Goal: Information Seeking & Learning: Understand process/instructions

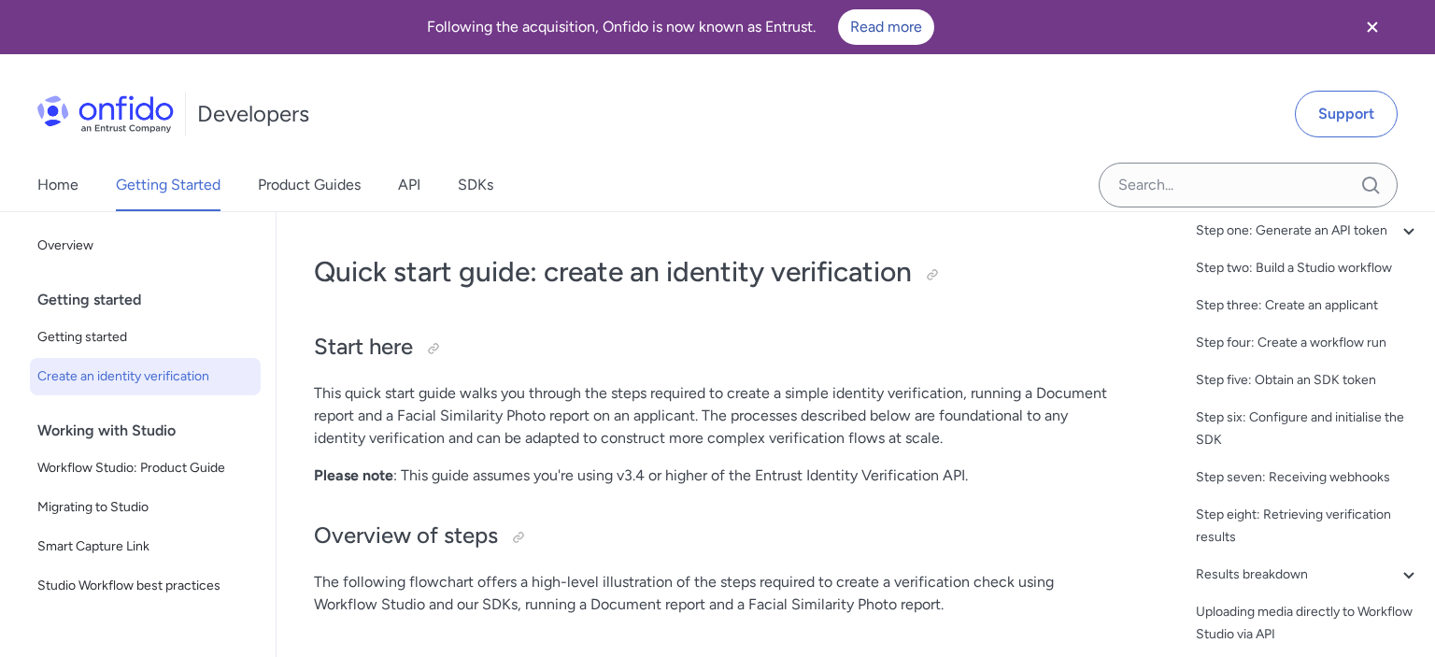
scroll to position [145, 0]
click at [1269, 606] on div "Uploading media directly to Workflow Studio via API" at bounding box center [1308, 620] width 224 height 45
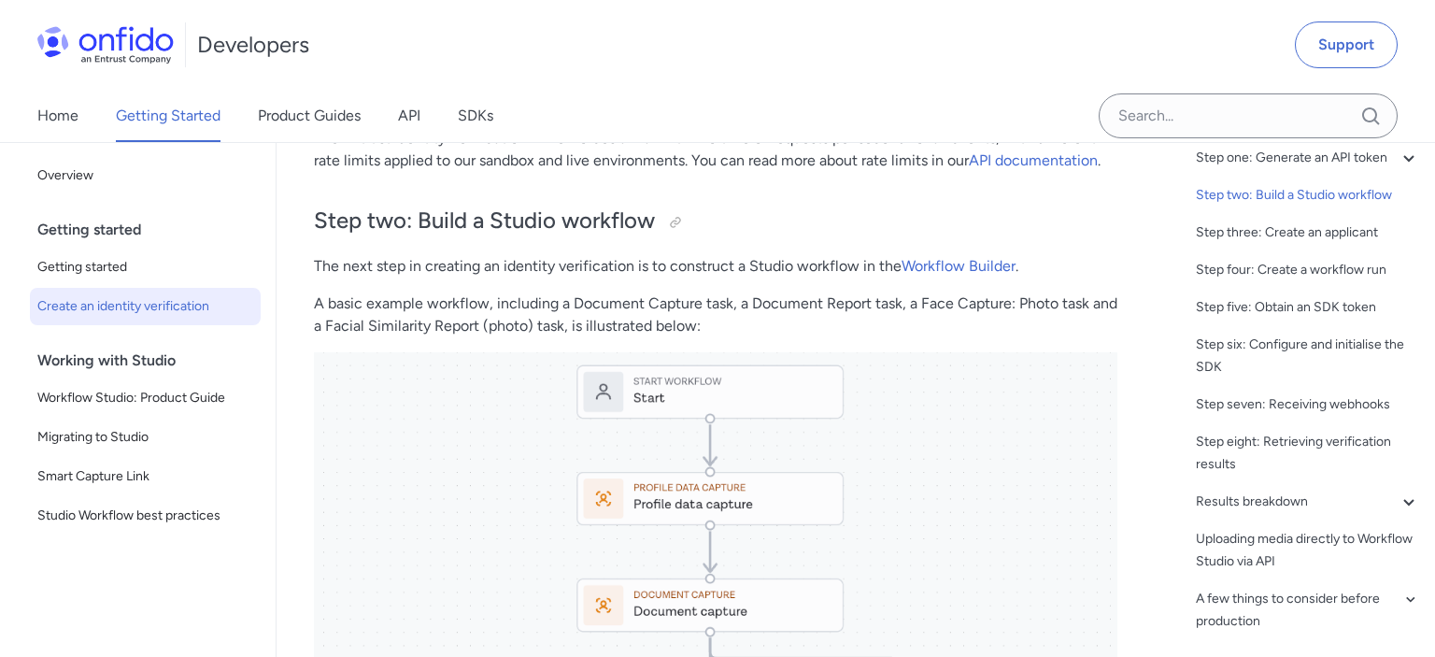
scroll to position [2013, 0]
click at [675, 228] on div at bounding box center [675, 223] width 15 height 15
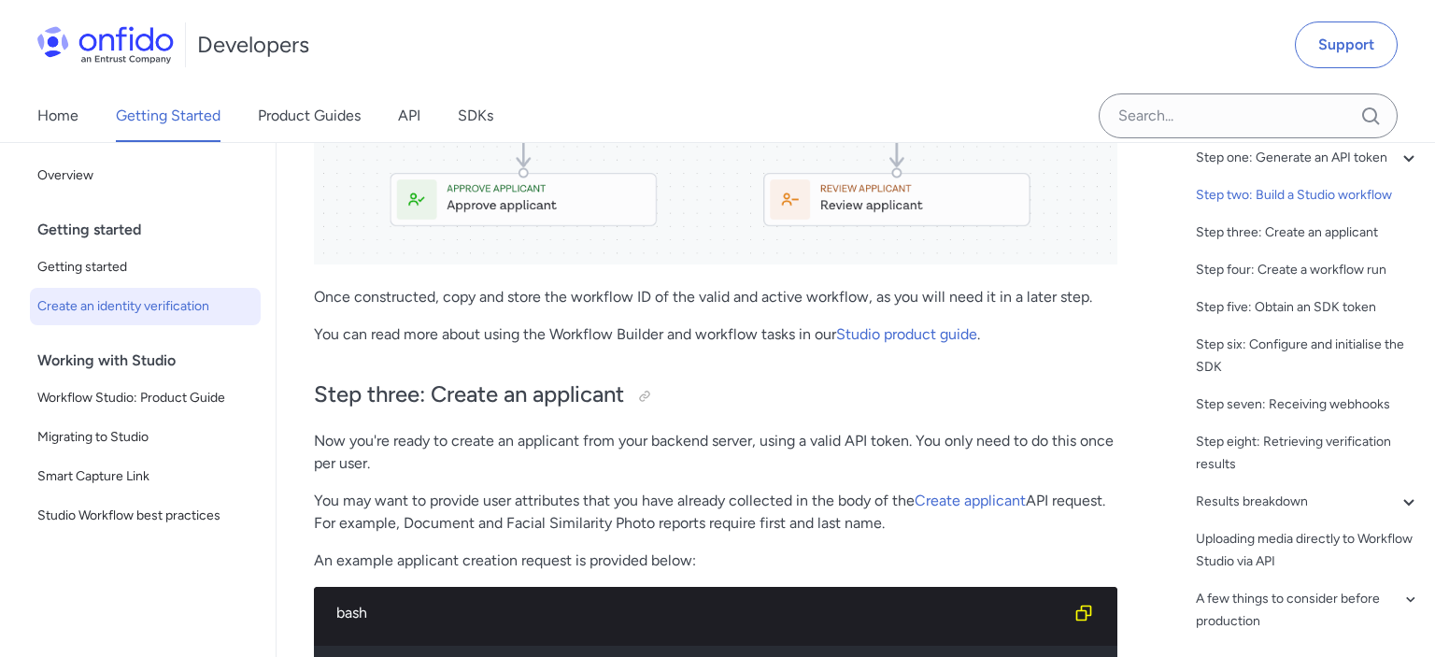
scroll to position [2953, 0]
click at [0, 232] on div "Back to Home Overview Getting started Getting started Create an identity verifi…" at bounding box center [138, 384] width 276 height 484
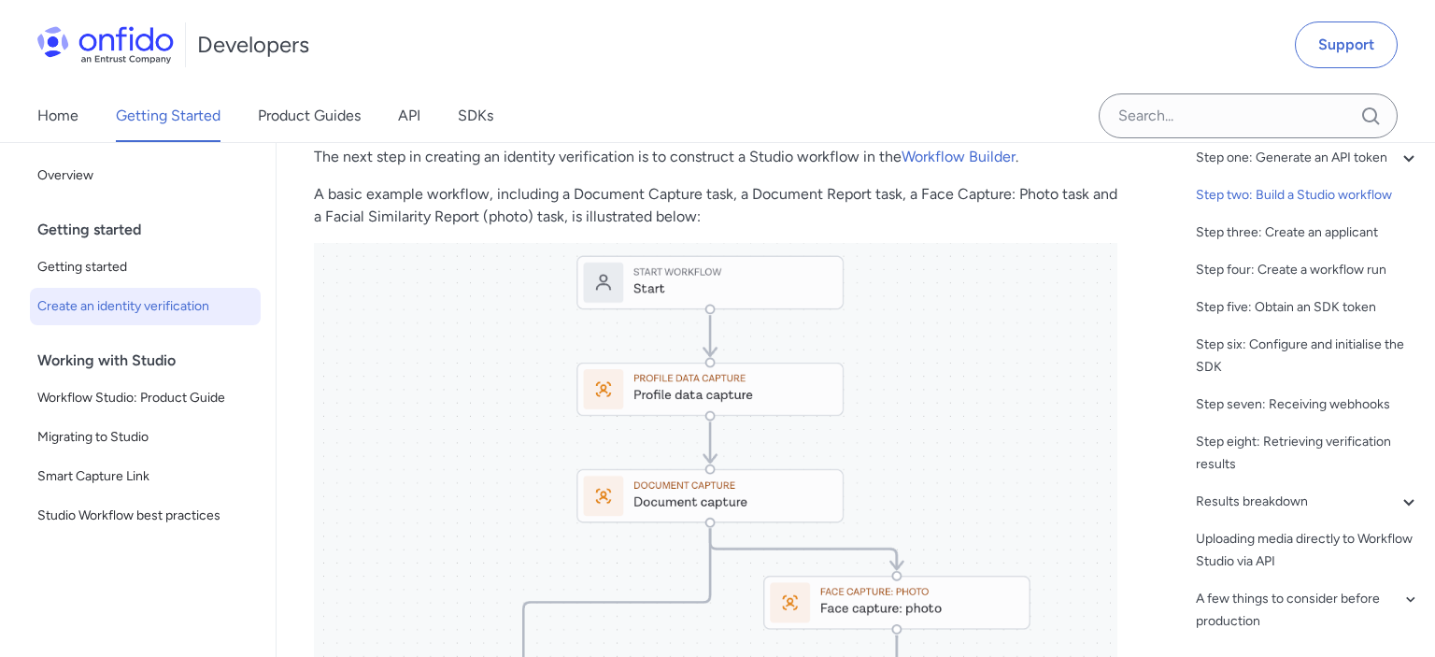
scroll to position [2122, 0]
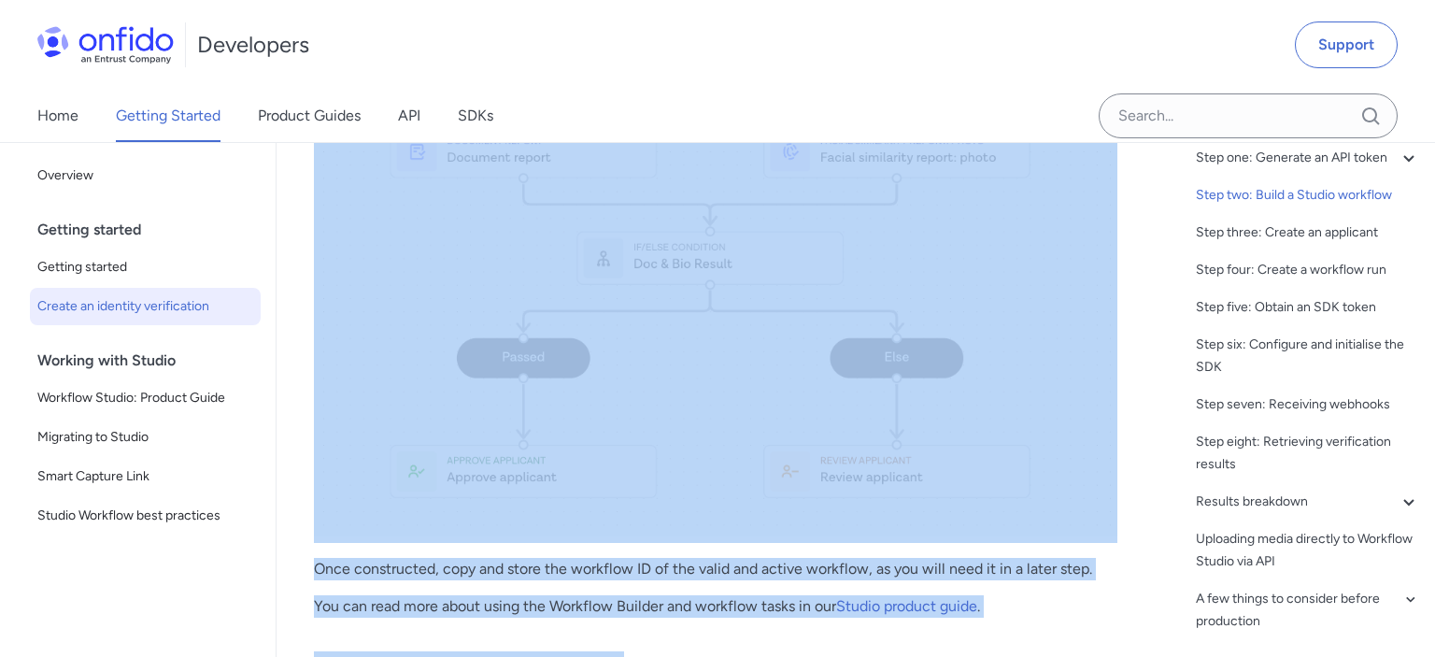
drag, startPoint x: 331, startPoint y: 221, endPoint x: 738, endPoint y: 680, distance: 614.4
click at [828, 486] on img at bounding box center [716, 110] width 804 height 851
click at [761, 403] on img at bounding box center [716, 110] width 804 height 851
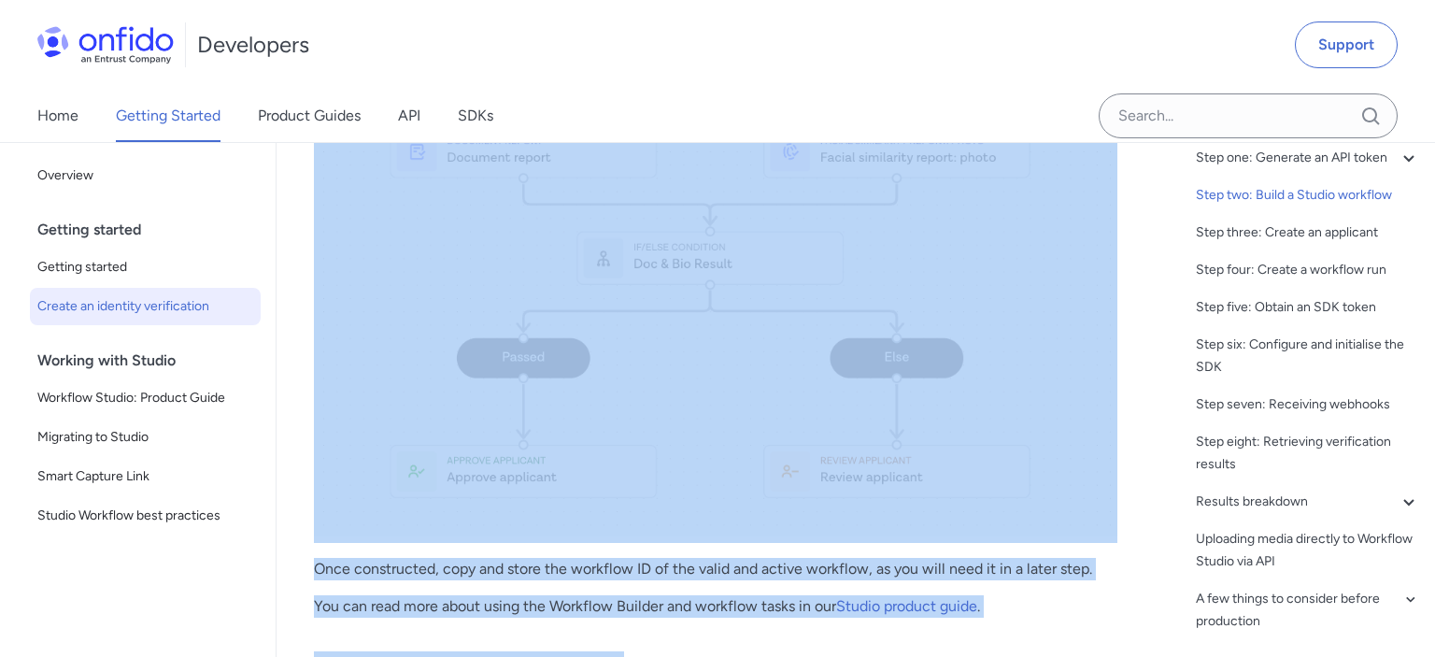
click at [761, 403] on img at bounding box center [716, 110] width 804 height 851
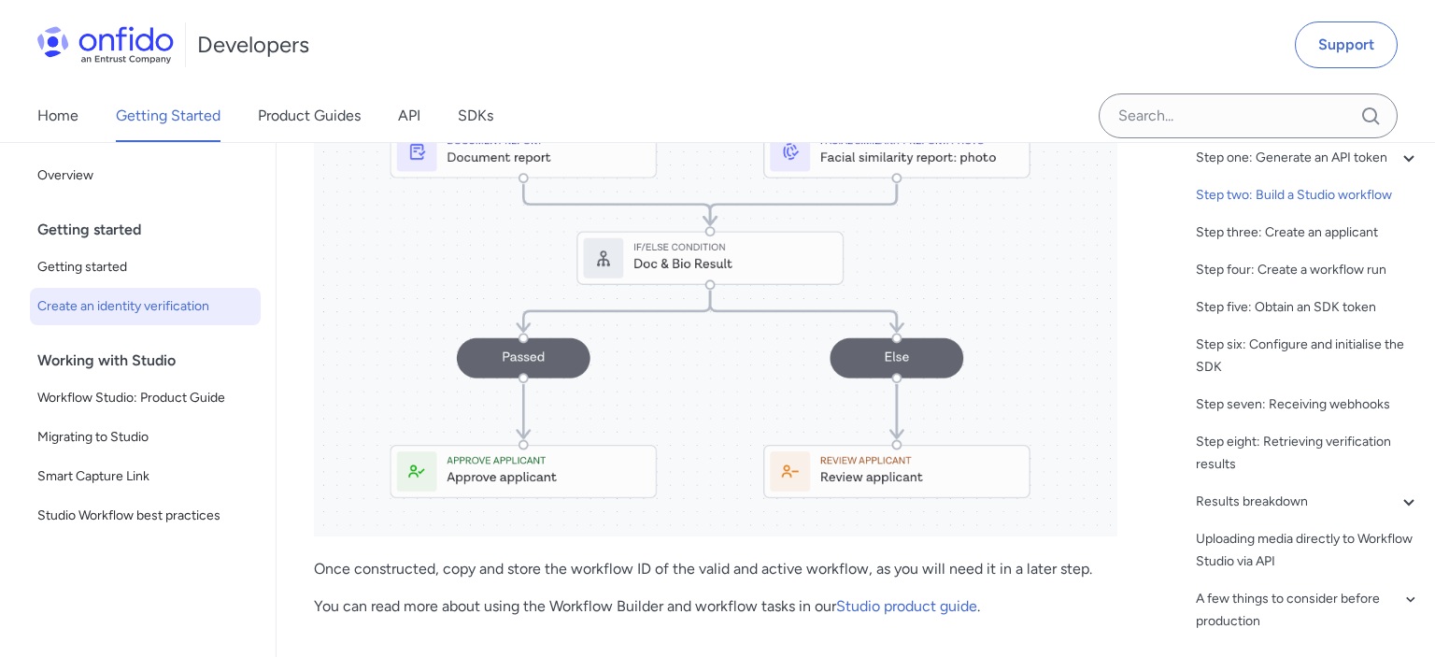
click at [664, 284] on img at bounding box center [716, 110] width 804 height 851
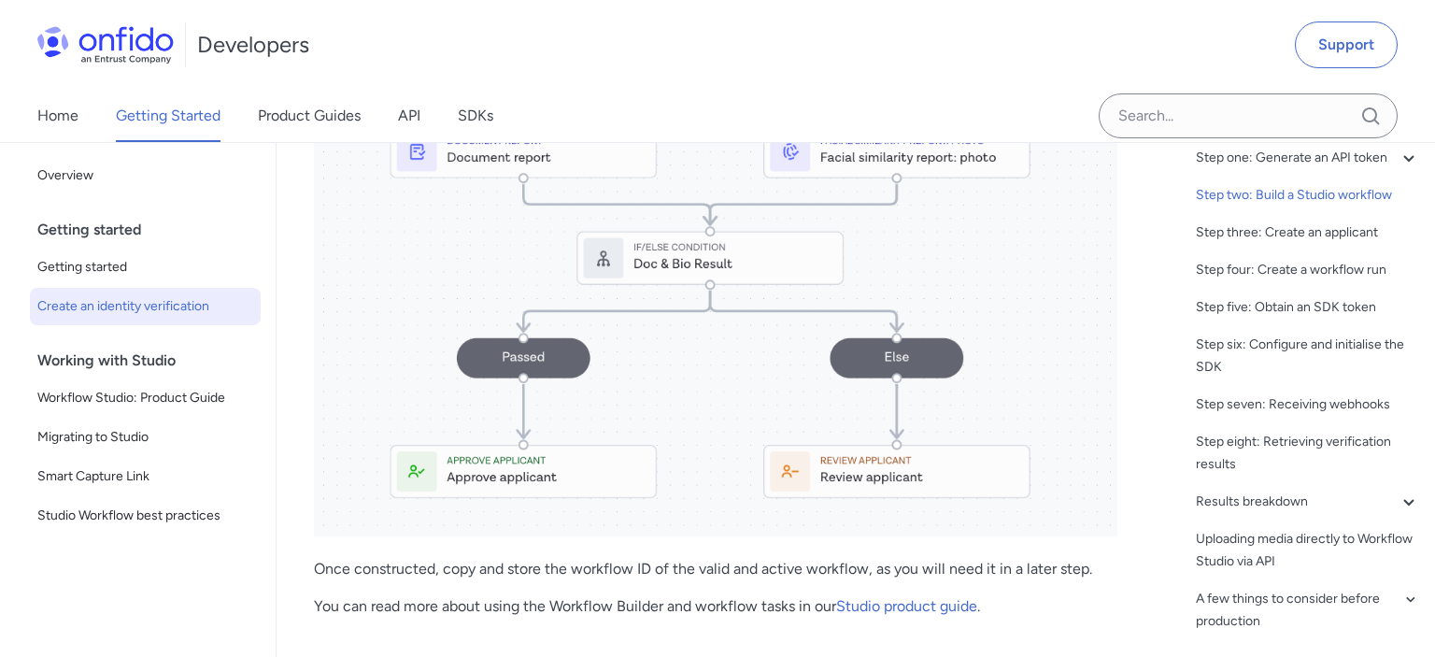
click at [664, 284] on img at bounding box center [716, 110] width 804 height 851
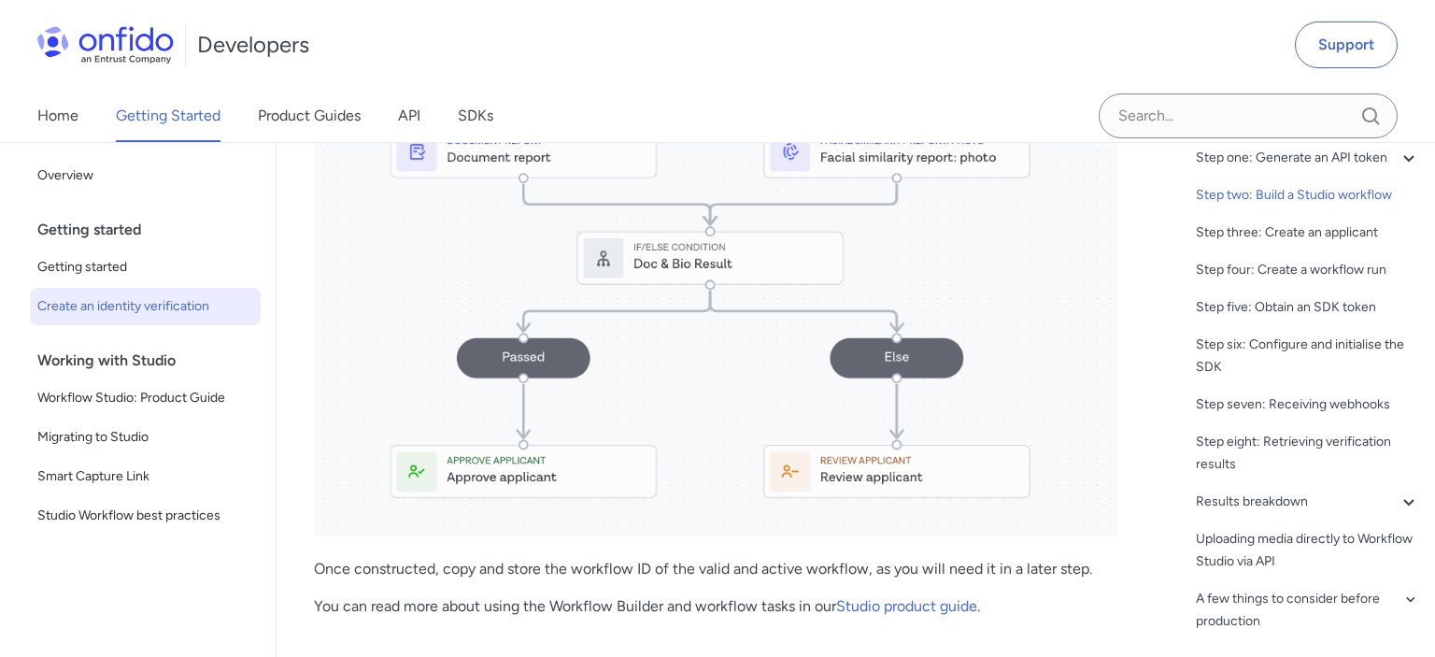
click at [664, 284] on img at bounding box center [716, 110] width 804 height 851
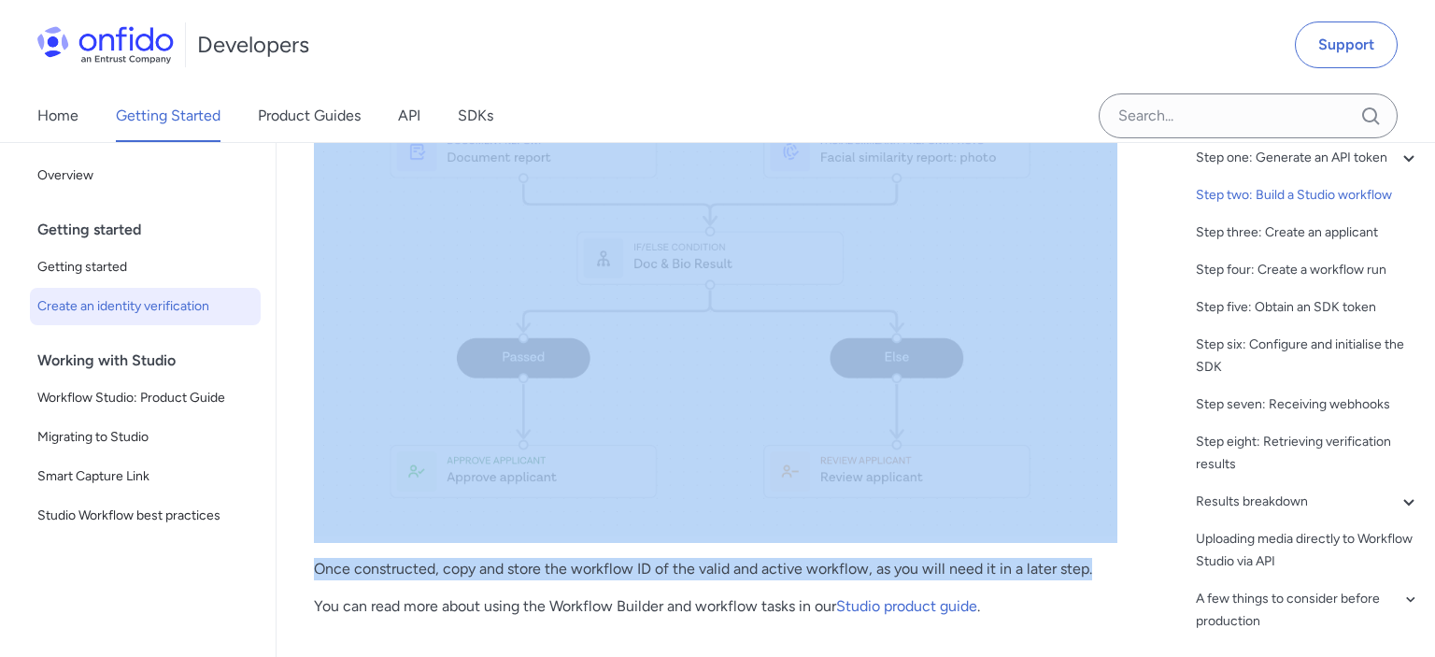
drag, startPoint x: 1135, startPoint y: 558, endPoint x: 1022, endPoint y: 284, distance: 295.9
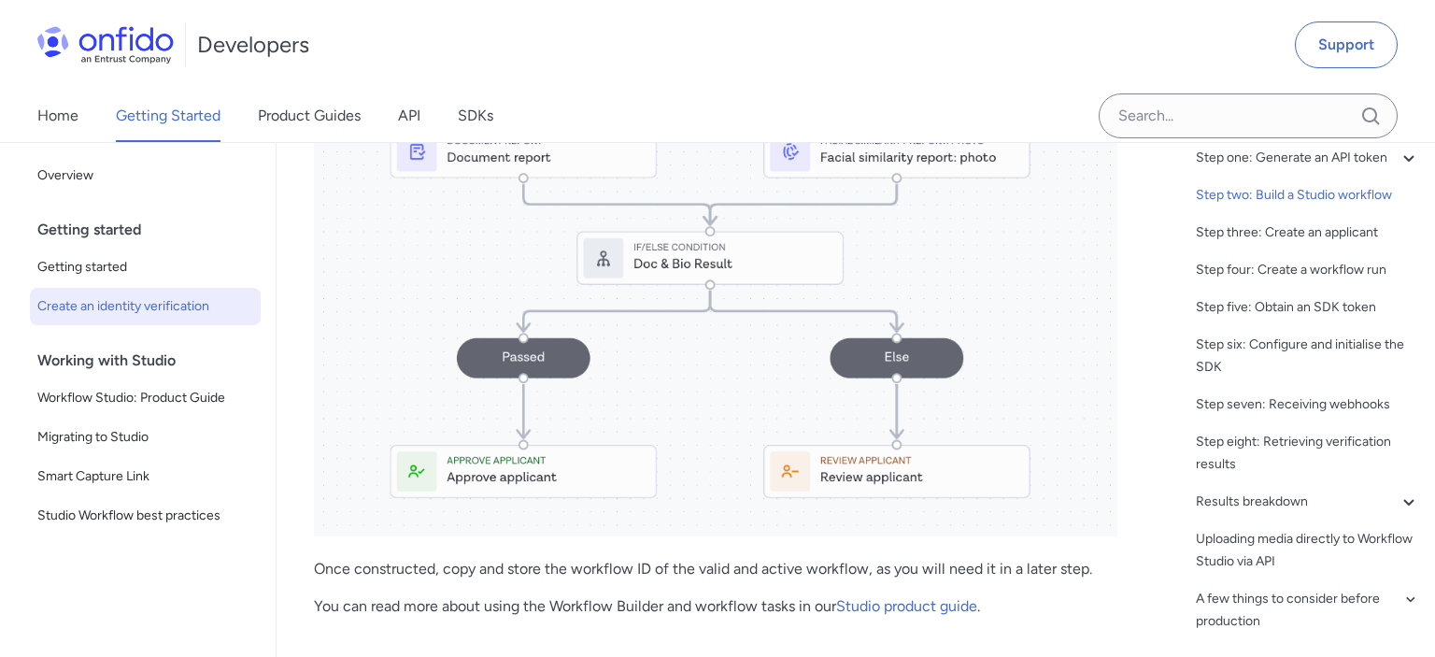
click at [1161, 331] on div "Table of contents Start here Overview of steps Step one: Generate an API token …" at bounding box center [1295, 399] width 280 height 515
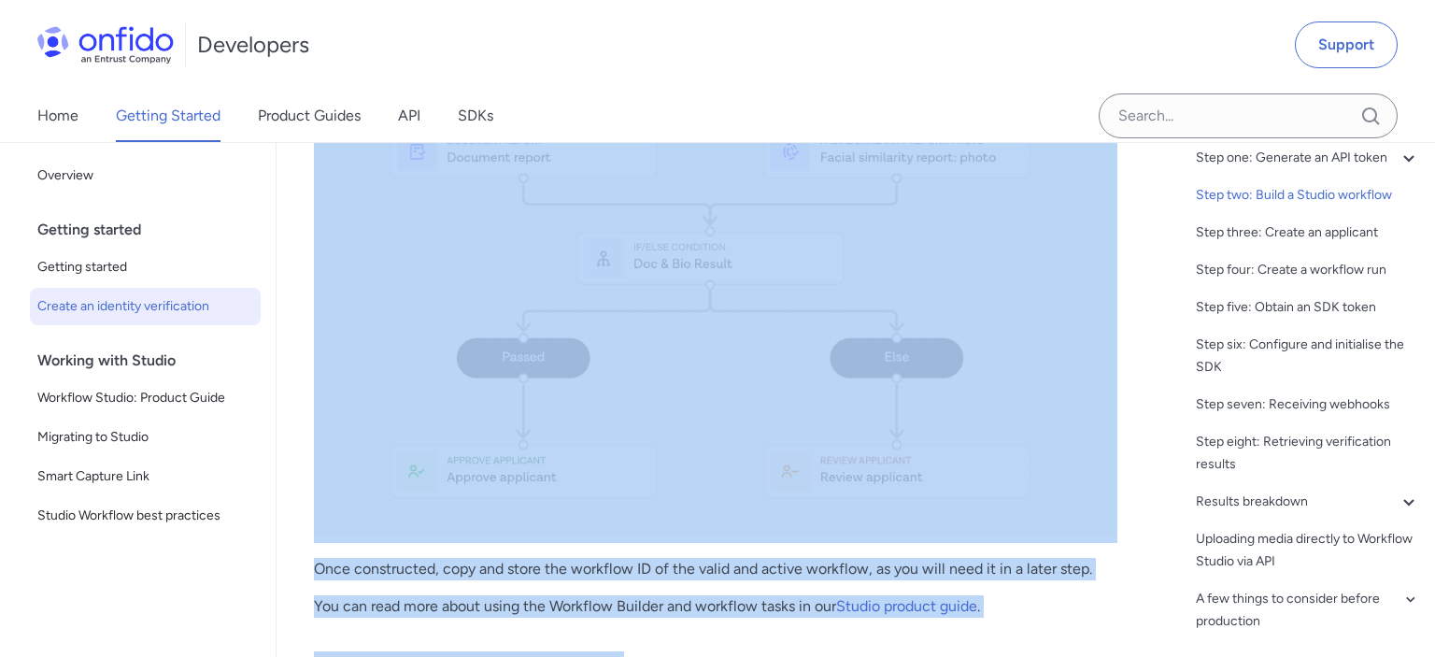
drag, startPoint x: 1161, startPoint y: 331, endPoint x: 789, endPoint y: 412, distance: 380.7
click at [1155, 412] on div "Table of contents Start here Overview of steps Step one: Generate an API token …" at bounding box center [1295, 399] width 280 height 515
click at [789, 414] on img at bounding box center [716, 110] width 804 height 851
click at [692, 597] on p "You can read more about using the Workflow Builder and workflow tasks in our St…" at bounding box center [716, 606] width 804 height 22
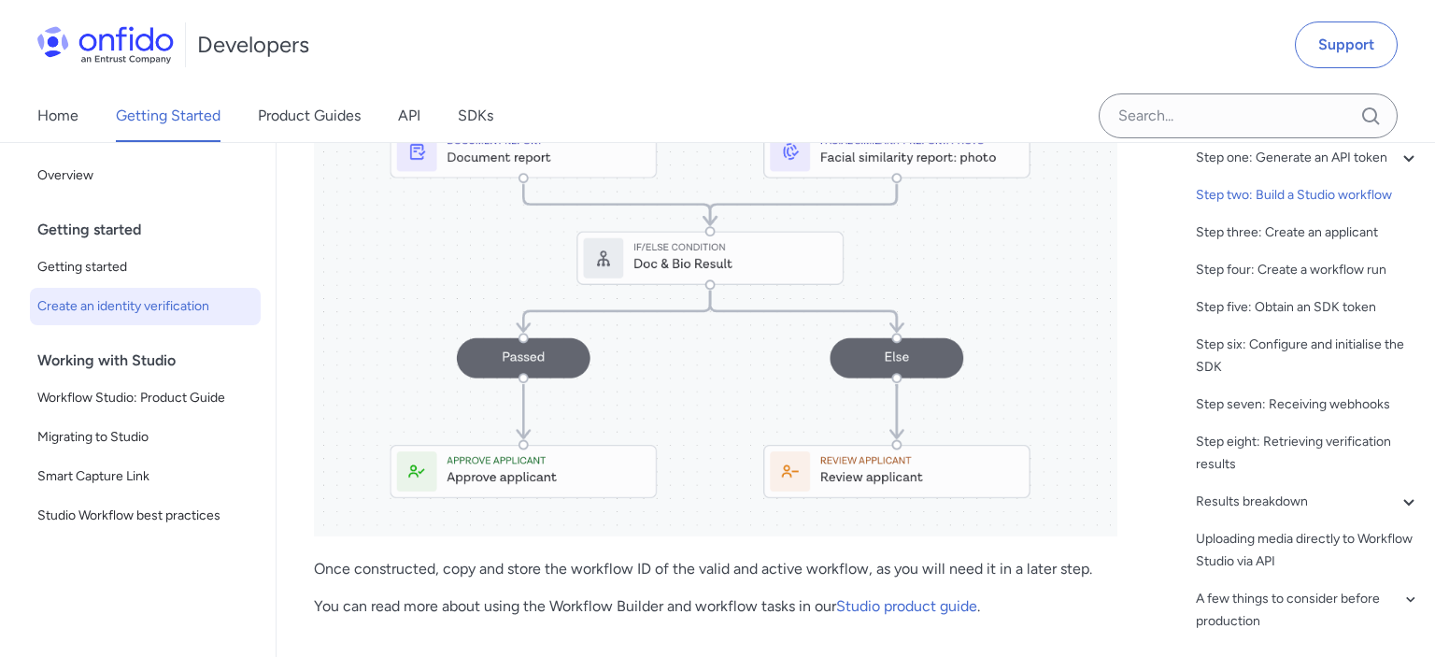
drag, startPoint x: 741, startPoint y: 541, endPoint x: 708, endPoint y: 234, distance: 309.2
click at [708, 234] on p at bounding box center [716, 114] width 804 height 858
